Goal: Information Seeking & Learning: Learn about a topic

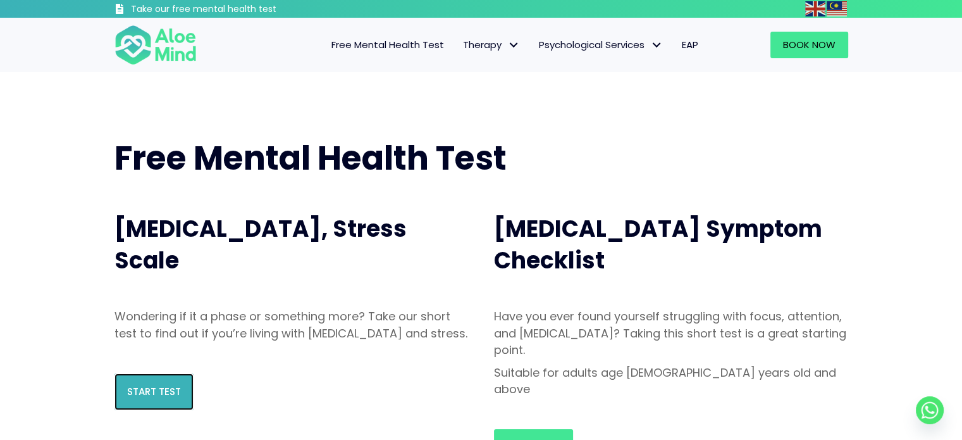
click at [159, 397] on link "Start Test" at bounding box center [154, 391] width 79 height 37
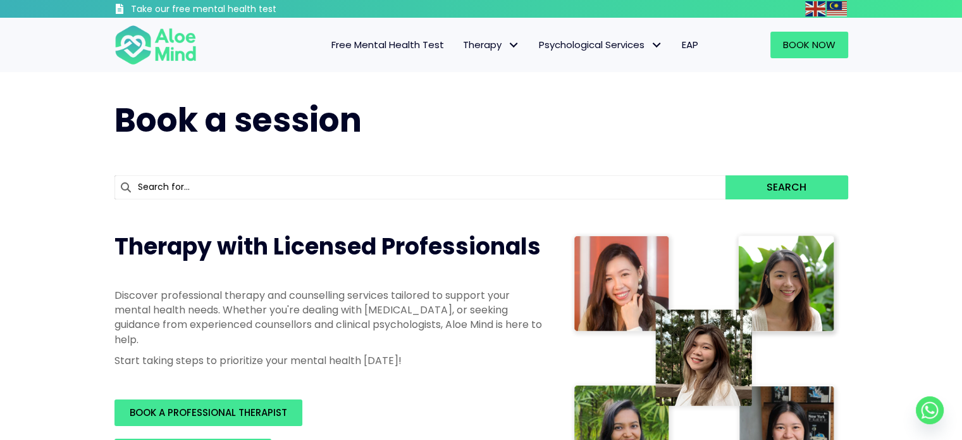
click at [391, 32] on link "Free Mental Health Test" at bounding box center [388, 45] width 132 height 27
